Goal: Transaction & Acquisition: Purchase product/service

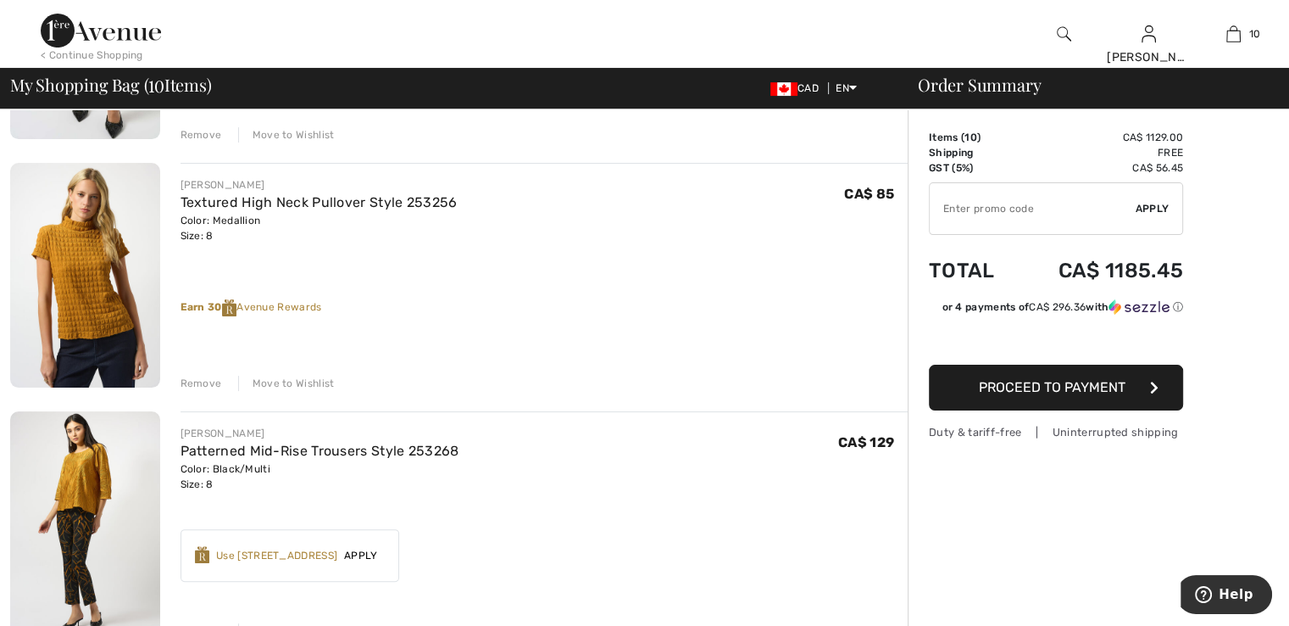
scroll to position [341, 0]
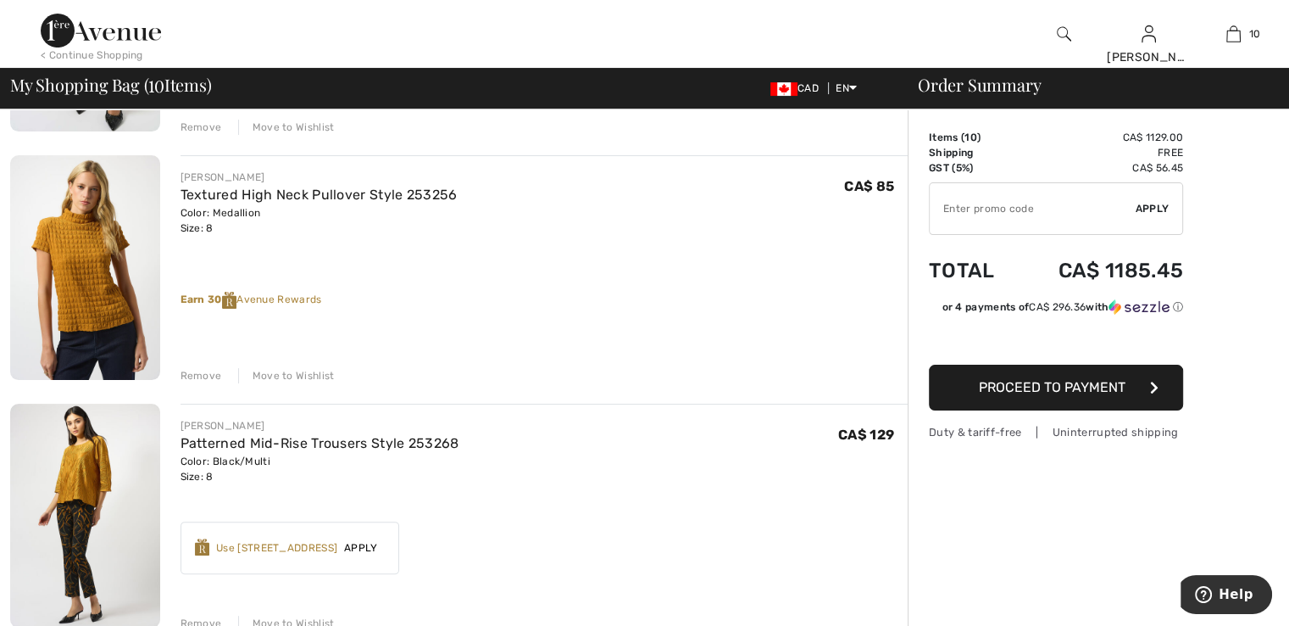
click at [197, 371] on div "Remove" at bounding box center [202, 375] width 42 height 15
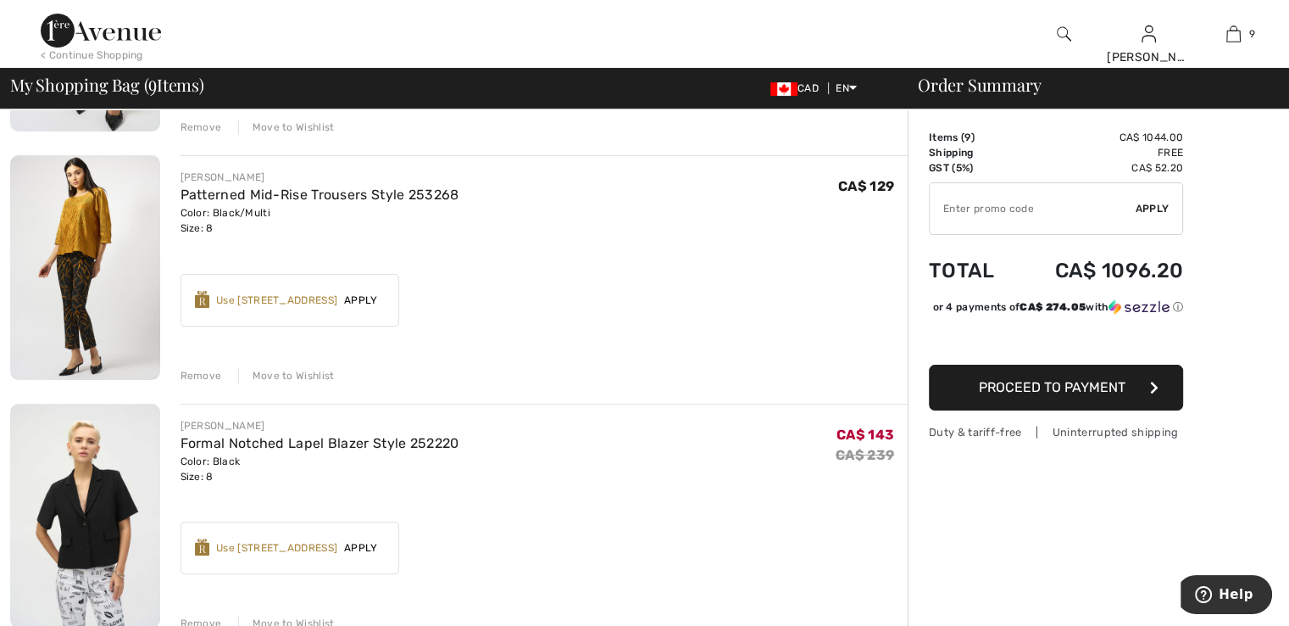
click at [196, 371] on div "Remove" at bounding box center [202, 375] width 42 height 15
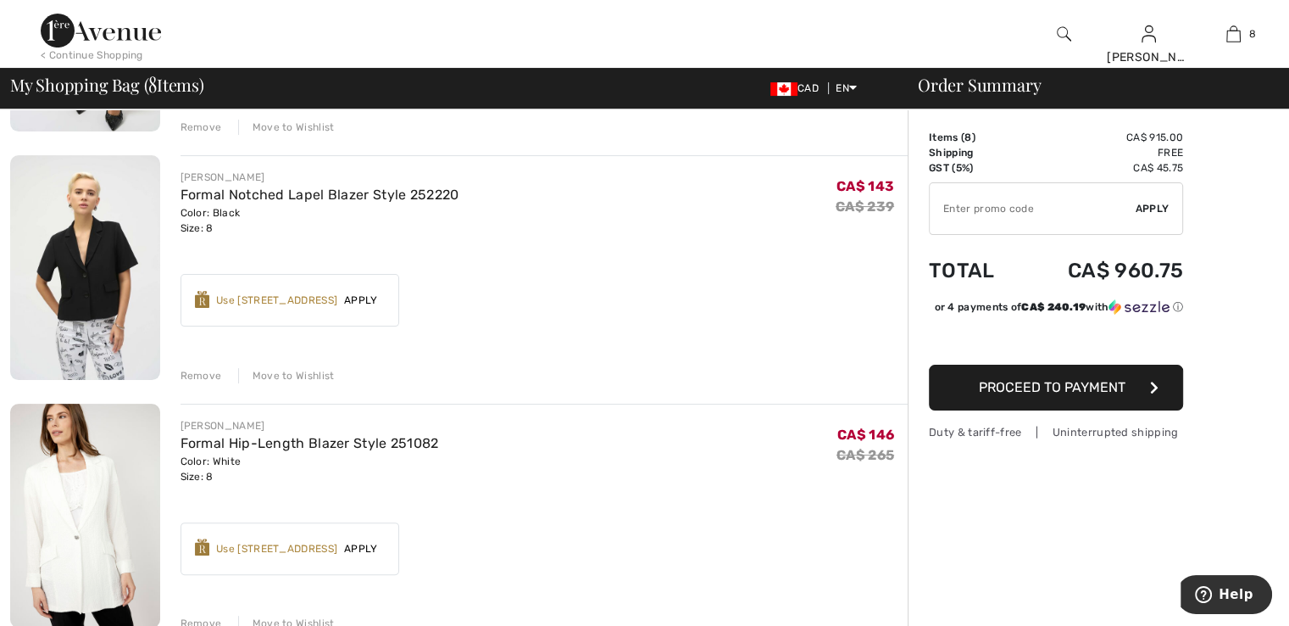
click at [196, 371] on div "Remove" at bounding box center [202, 375] width 42 height 15
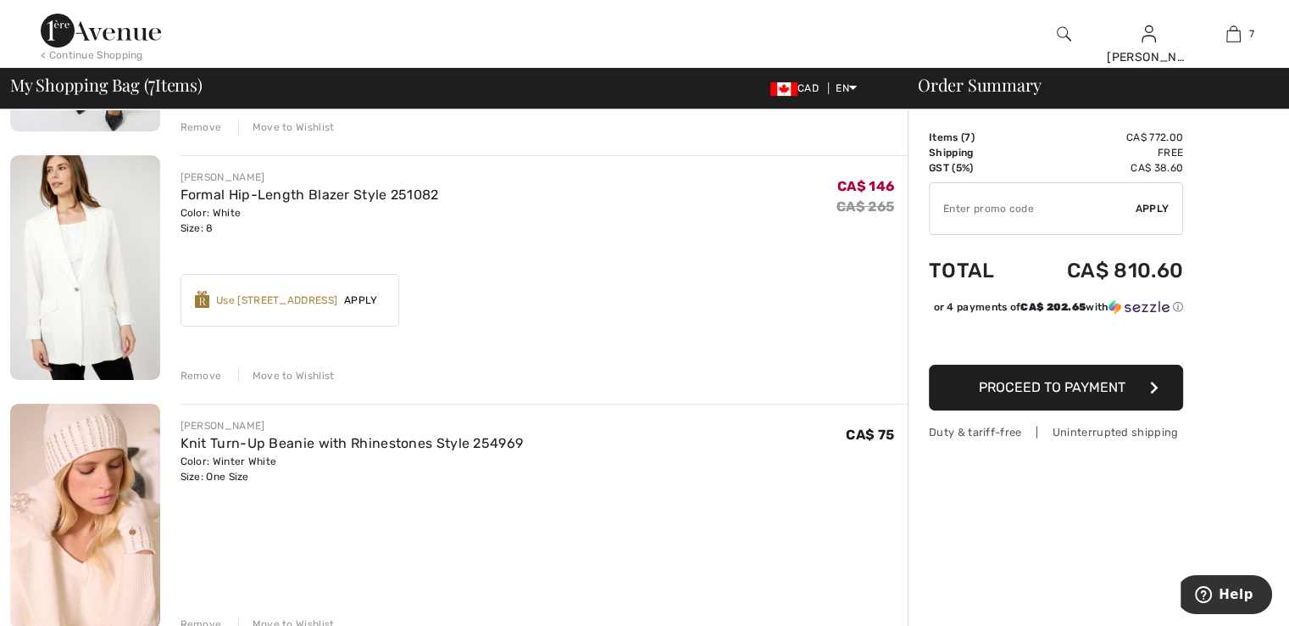
click at [194, 378] on div "Remove" at bounding box center [202, 375] width 42 height 15
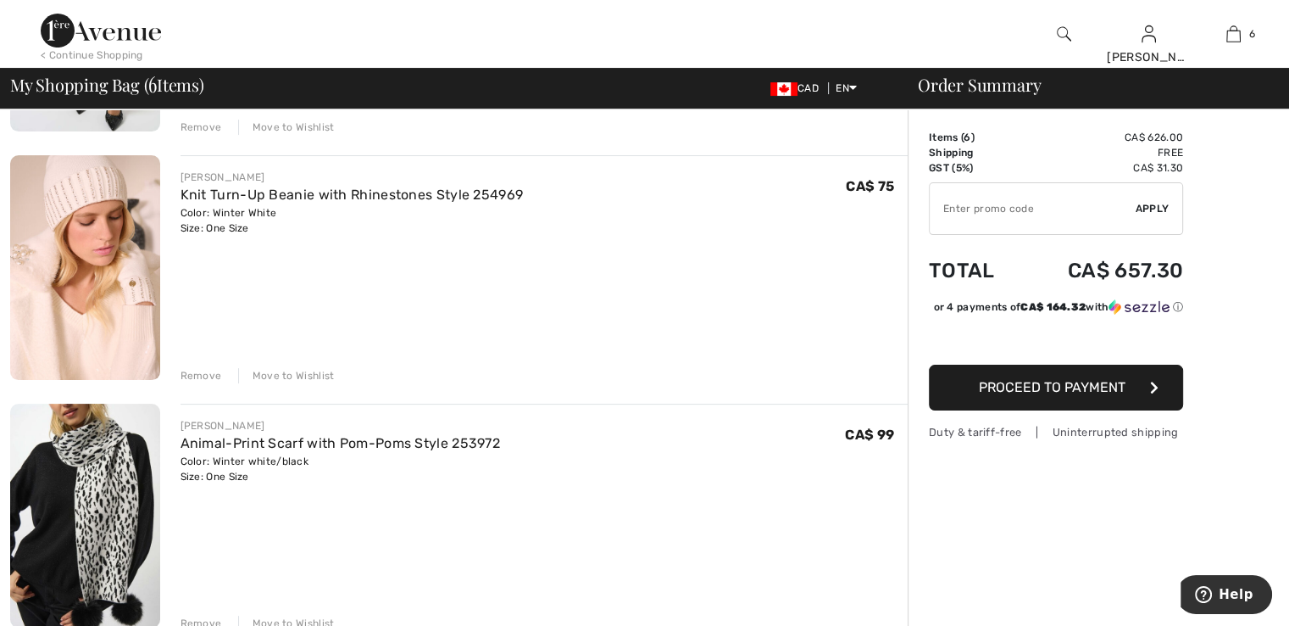
click at [210, 236] on div "JOSEPH RIBKOFF Knit Turn-Up Beanie with Rhinestones Style 254969 Color: Winter …" at bounding box center [545, 269] width 728 height 228
click at [194, 375] on div "Remove" at bounding box center [202, 375] width 42 height 15
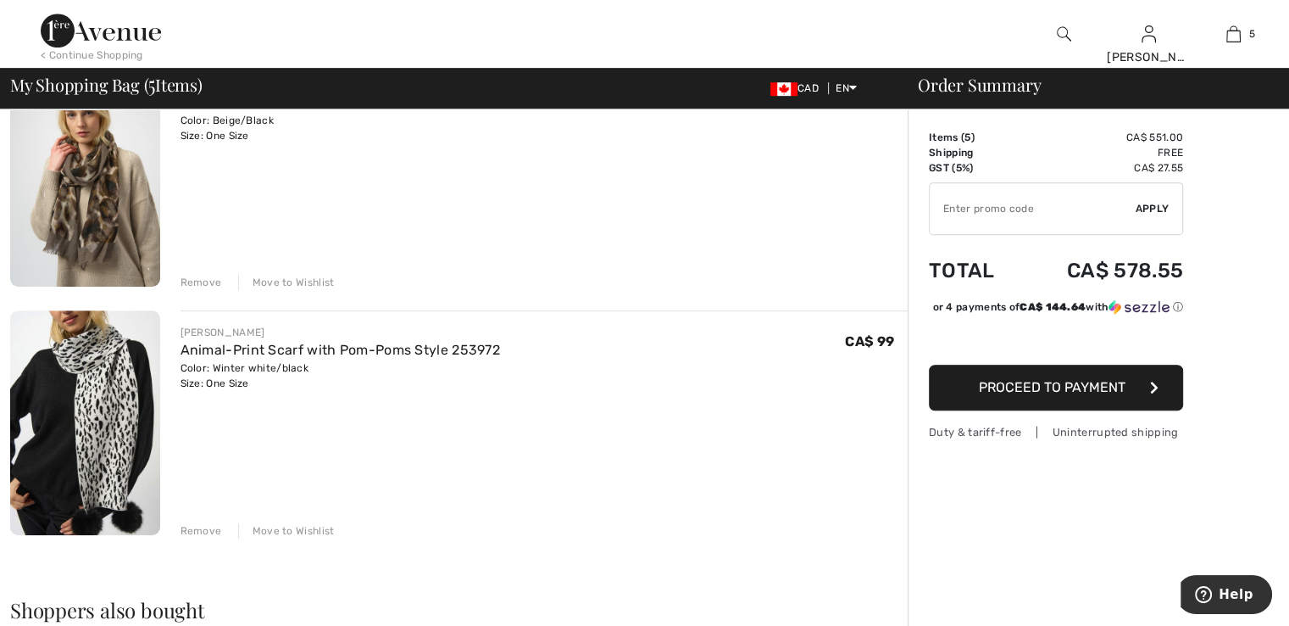
scroll to position [919, 0]
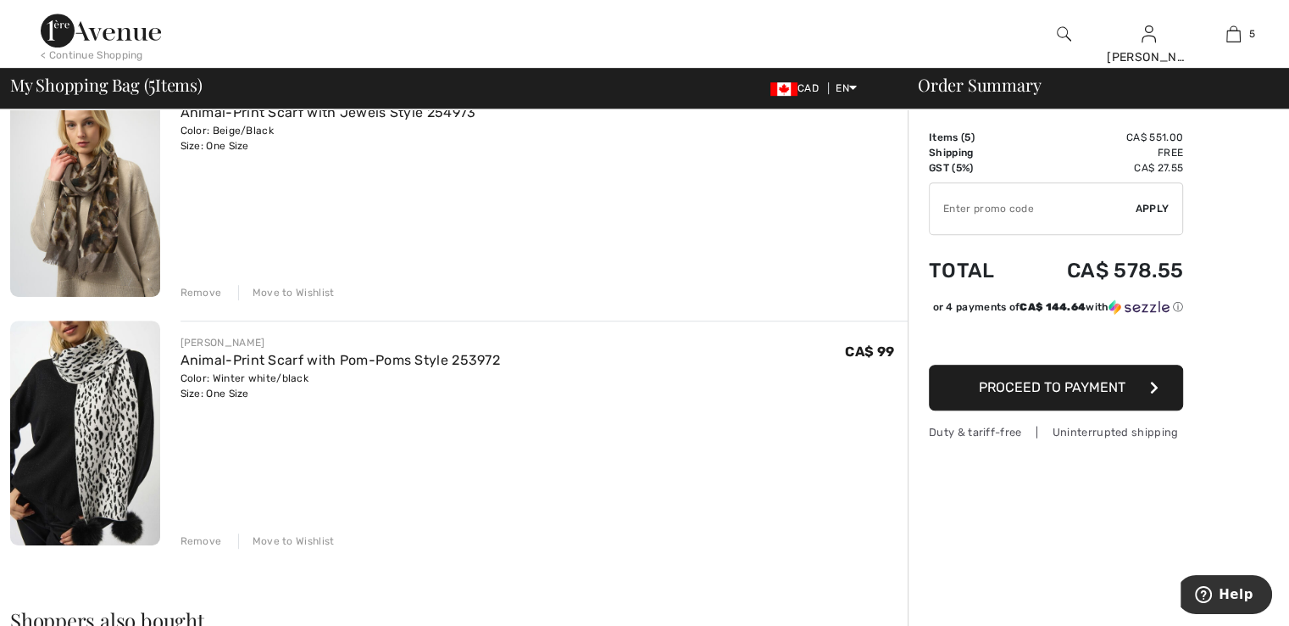
click at [209, 541] on div "Remove" at bounding box center [202, 540] width 42 height 15
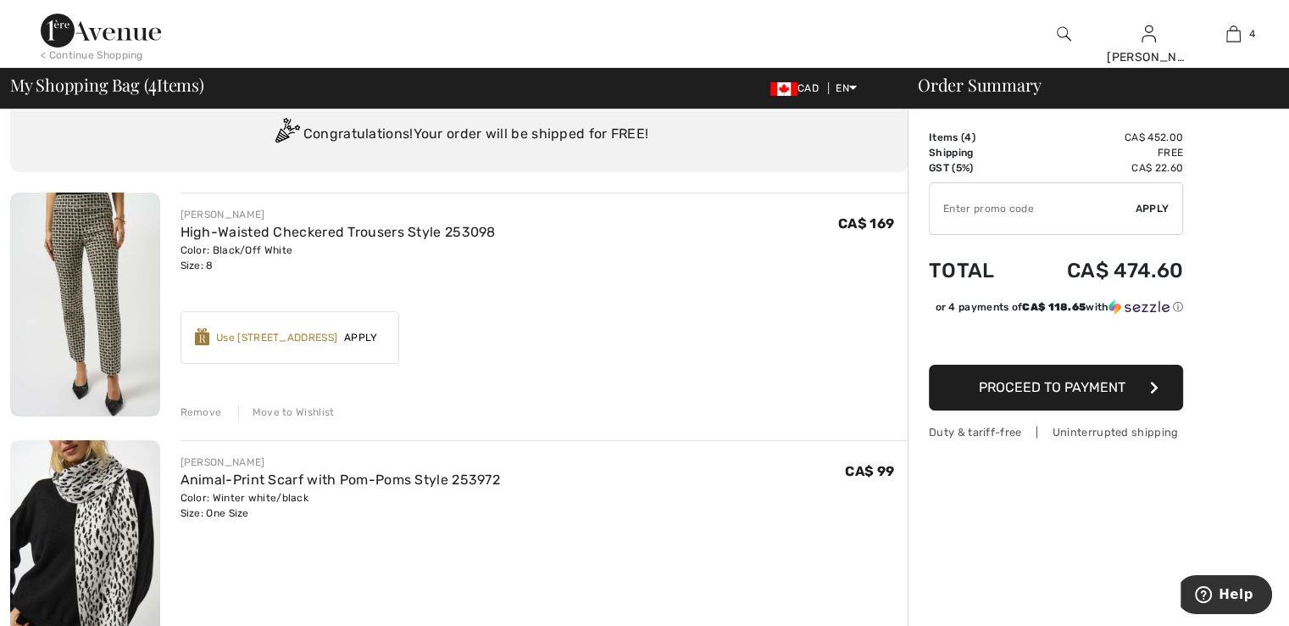
scroll to position [54, 0]
click at [202, 408] on div "Remove" at bounding box center [202, 413] width 42 height 15
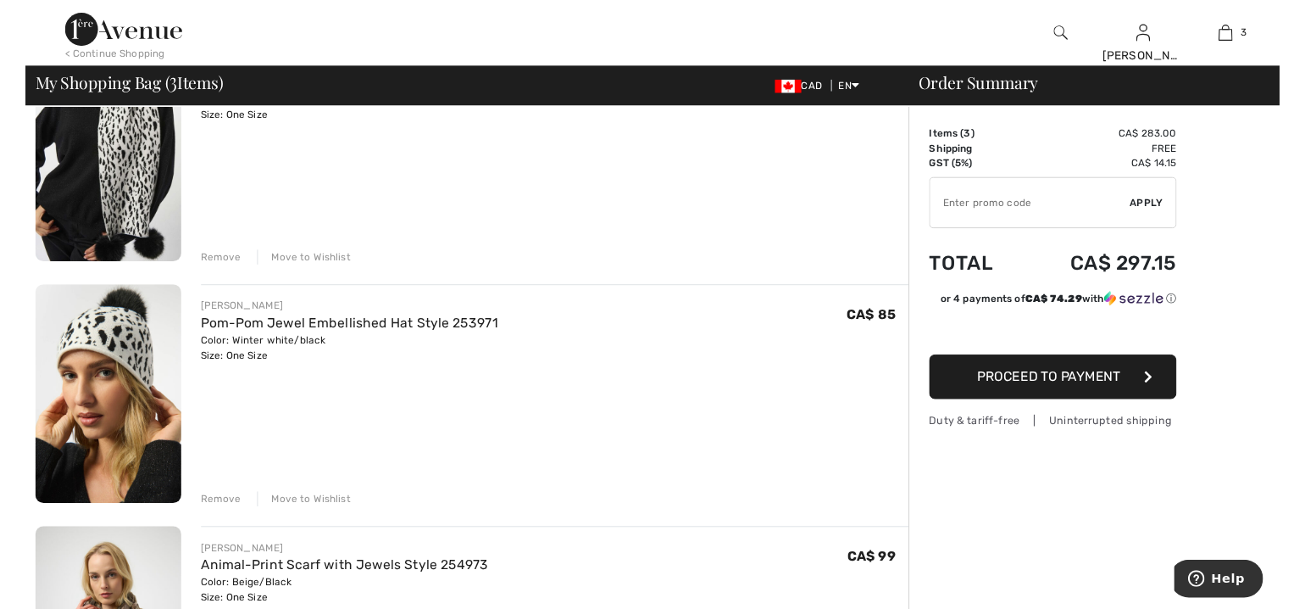
scroll to position [0, 0]
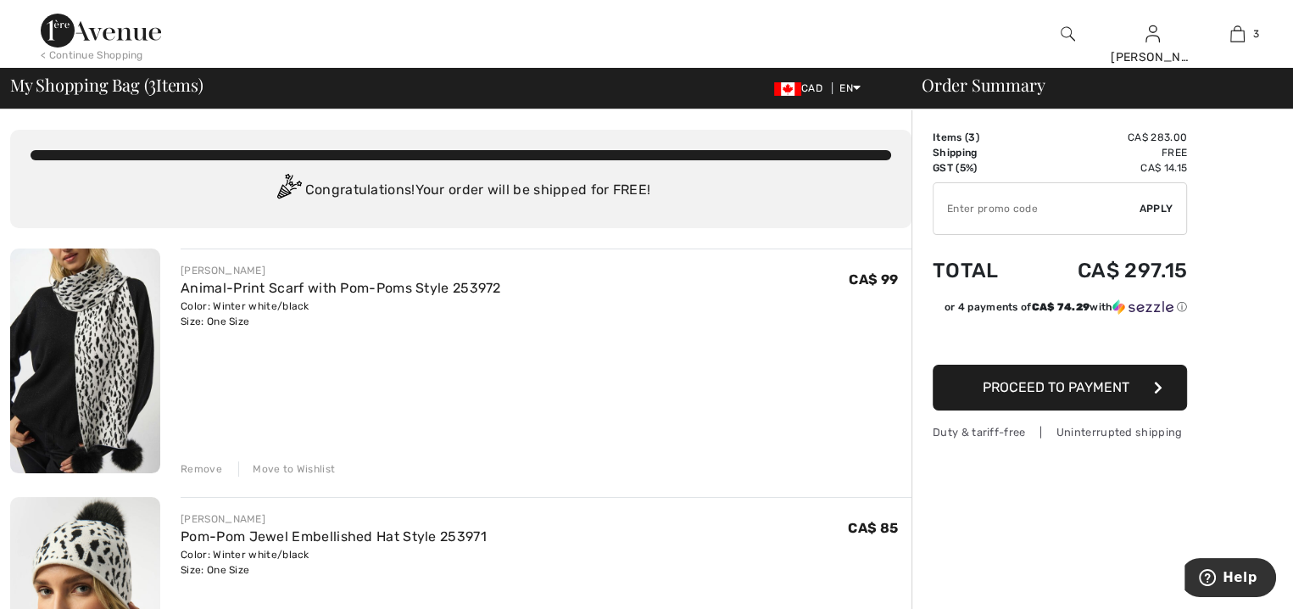
click at [1056, 28] on div at bounding box center [1067, 34] width 85 height 68
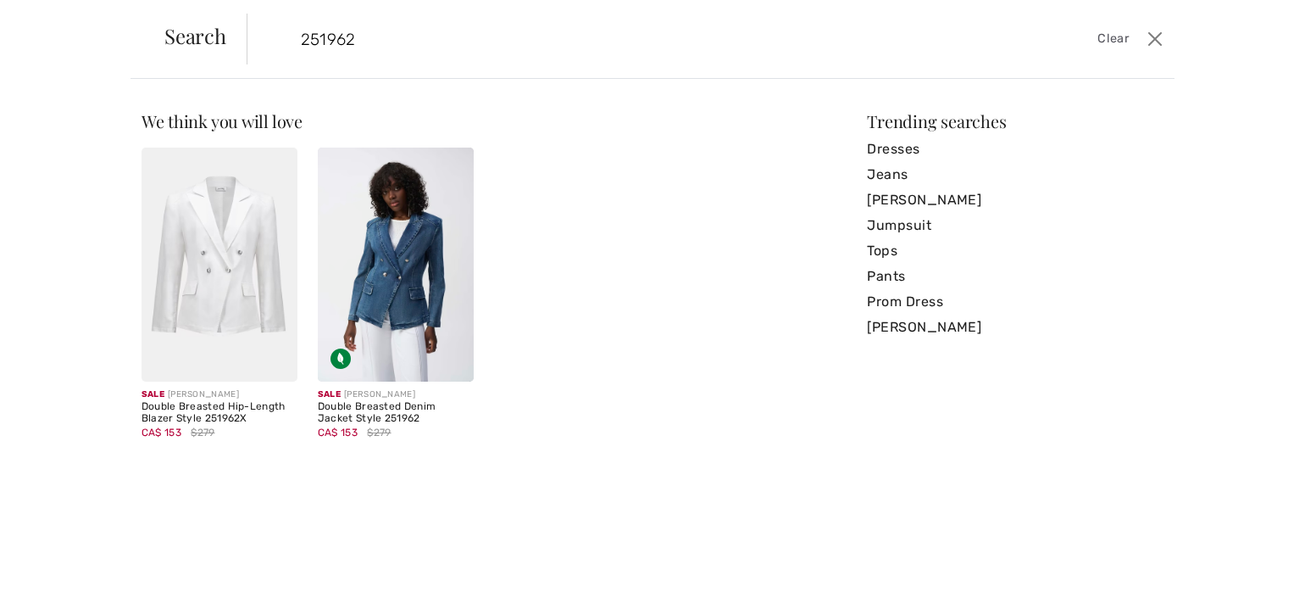
type input "251962"
click at [386, 275] on img at bounding box center [396, 264] width 156 height 234
